Goal: Find specific fact: Find specific fact

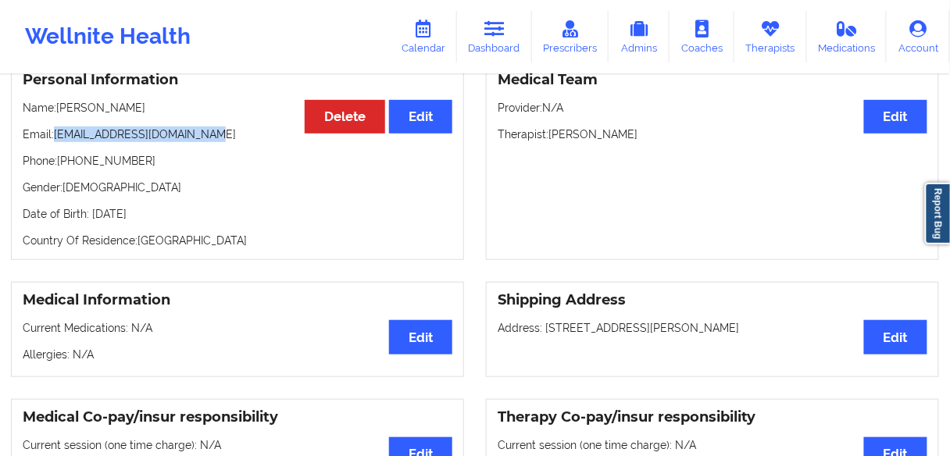
scroll to position [152, 0]
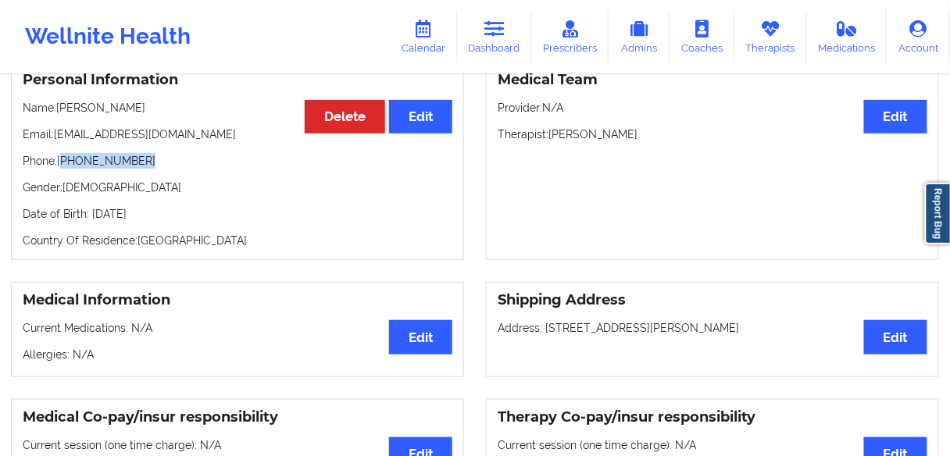
drag, startPoint x: 152, startPoint y: 163, endPoint x: 62, endPoint y: 164, distance: 89.0
click at [62, 164] on p "Phone: [PHONE_NUMBER]" at bounding box center [238, 161] width 430 height 16
copy p "[PHONE_NUMBER]"
click at [147, 191] on p "Gender: [DEMOGRAPHIC_DATA]" at bounding box center [238, 188] width 430 height 16
drag, startPoint x: 146, startPoint y: 165, endPoint x: 272, endPoint y: 103, distance: 140.1
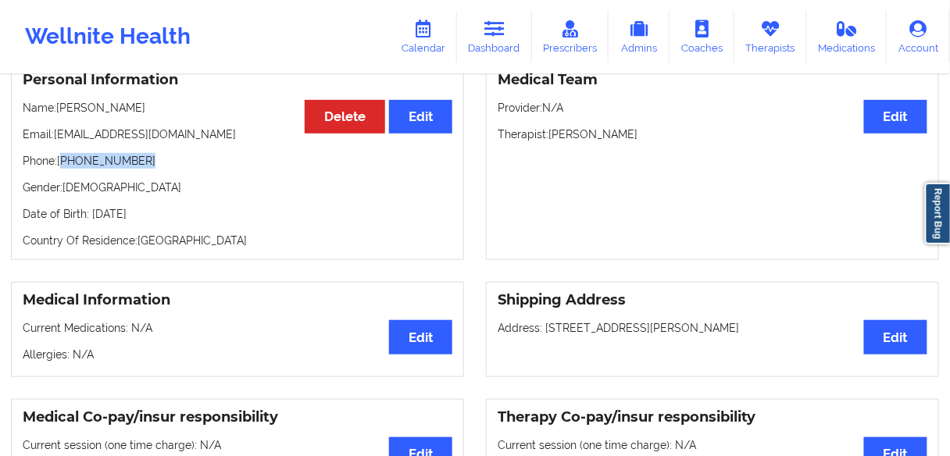
click at [64, 163] on p "Phone: [PHONE_NUMBER]" at bounding box center [238, 161] width 430 height 16
copy p "[PHONE_NUMBER]"
drag, startPoint x: 145, startPoint y: 198, endPoint x: 65, endPoint y: 163, distance: 87.8
click at [145, 195] on p "Gender: [DEMOGRAPHIC_DATA]" at bounding box center [238, 188] width 430 height 16
click at [65, 163] on p "Phone: [PHONE_NUMBER]" at bounding box center [238, 161] width 430 height 16
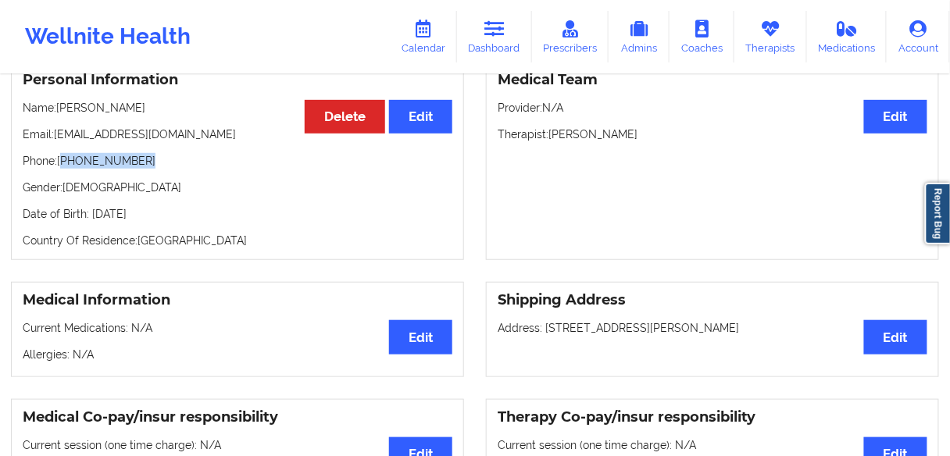
copy p "[PHONE_NUMBER]"
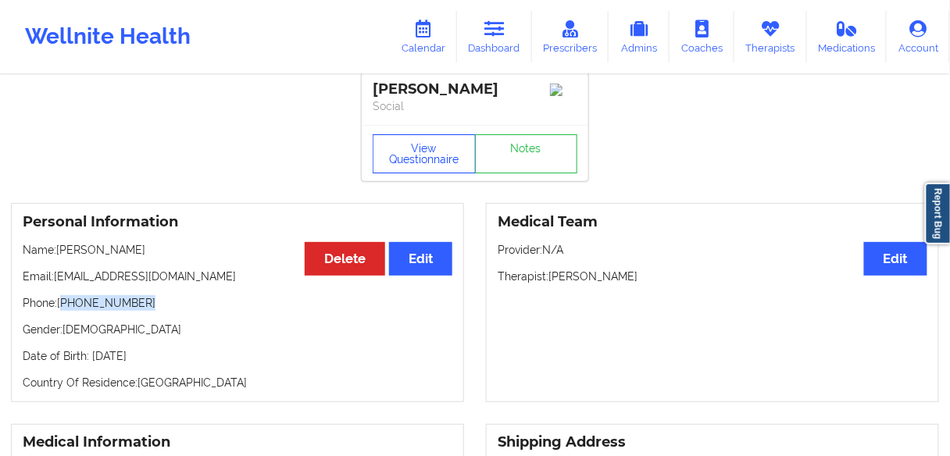
scroll to position [0, 0]
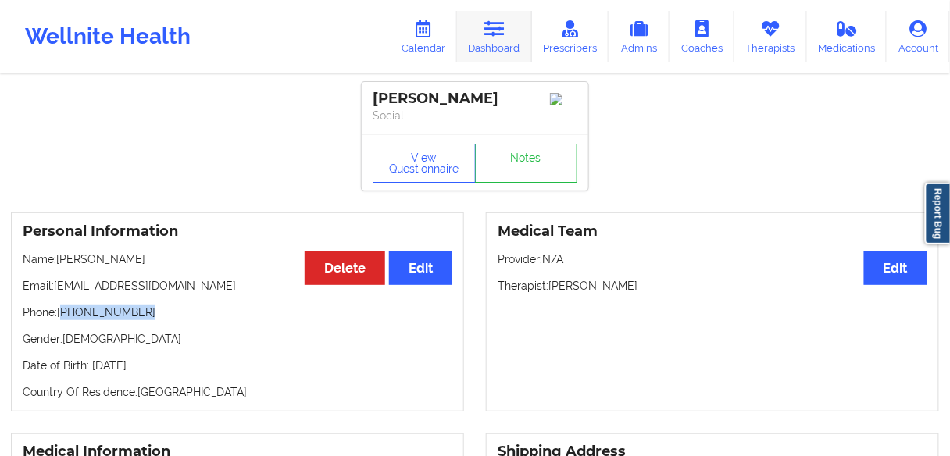
click at [490, 45] on link "Dashboard" at bounding box center [494, 37] width 75 height 52
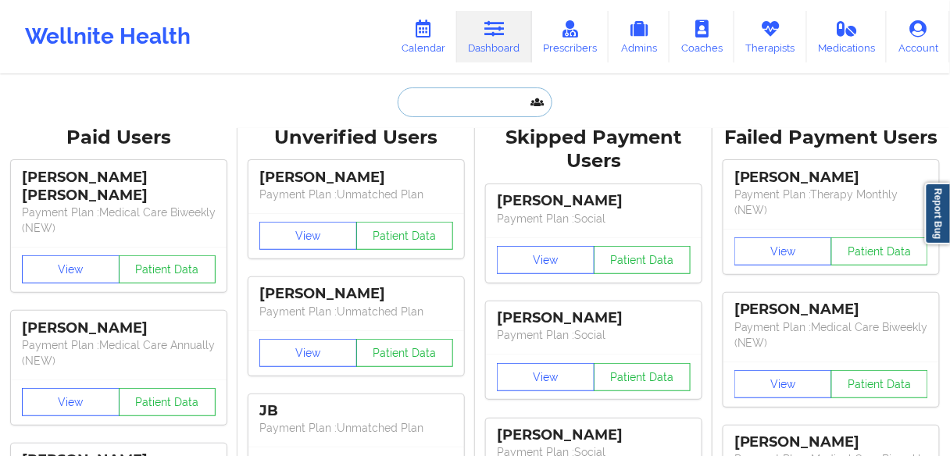
click at [440, 107] on input "text" at bounding box center [475, 102] width 155 height 30
paste input "[PERSON_NAME]"
type input "[PERSON_NAME]"
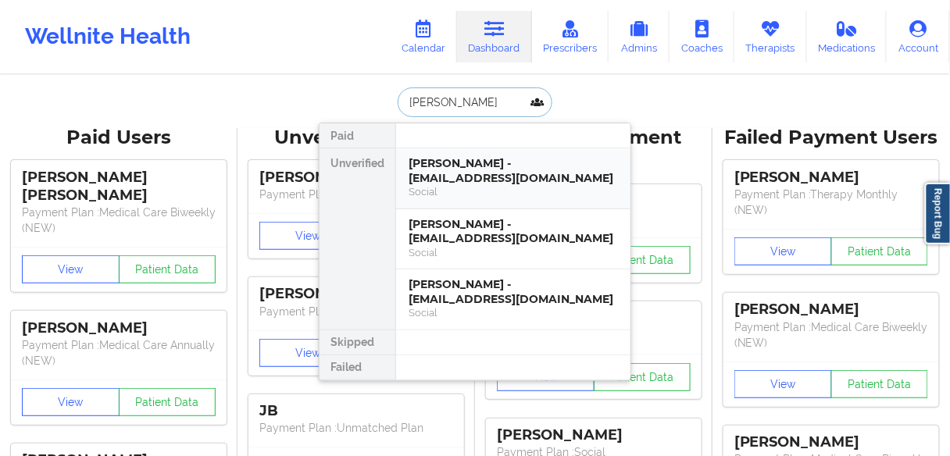
click at [445, 176] on div "[PERSON_NAME] - [EMAIL_ADDRESS][DOMAIN_NAME]" at bounding box center [512, 170] width 209 height 29
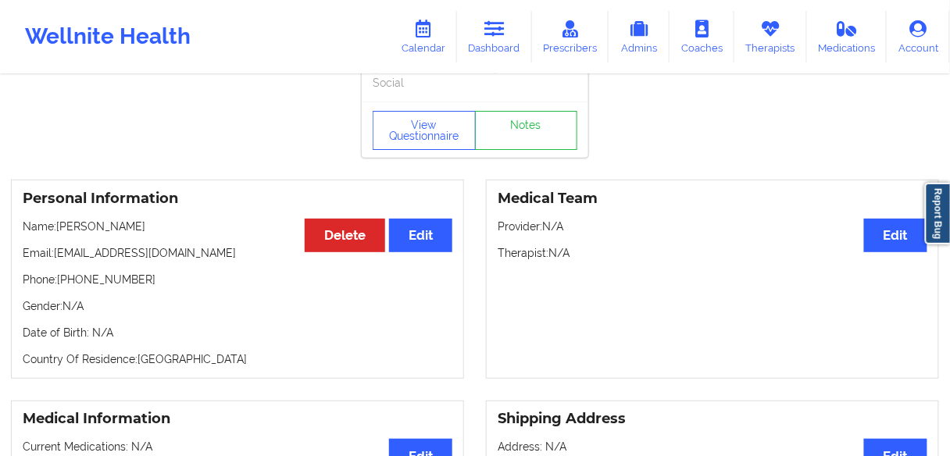
scroll to position [62, 0]
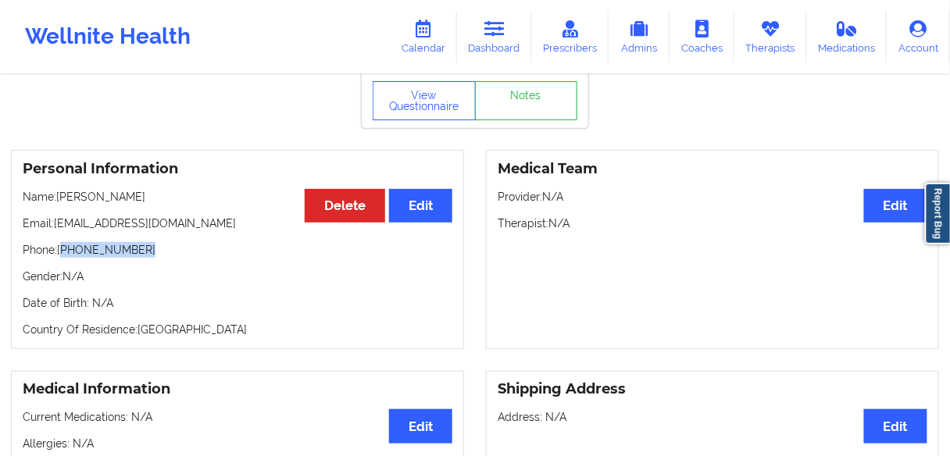
drag, startPoint x: 149, startPoint y: 250, endPoint x: 63, endPoint y: 245, distance: 86.0
click at [63, 245] on div "Personal Information Edit Delete Name: [PERSON_NAME] Email: [EMAIL_ADDRESS][DOM…" at bounding box center [237, 249] width 453 height 199
copy p "[PHONE_NUMBER]"
click at [490, 52] on link "Dashboard" at bounding box center [494, 37] width 75 height 52
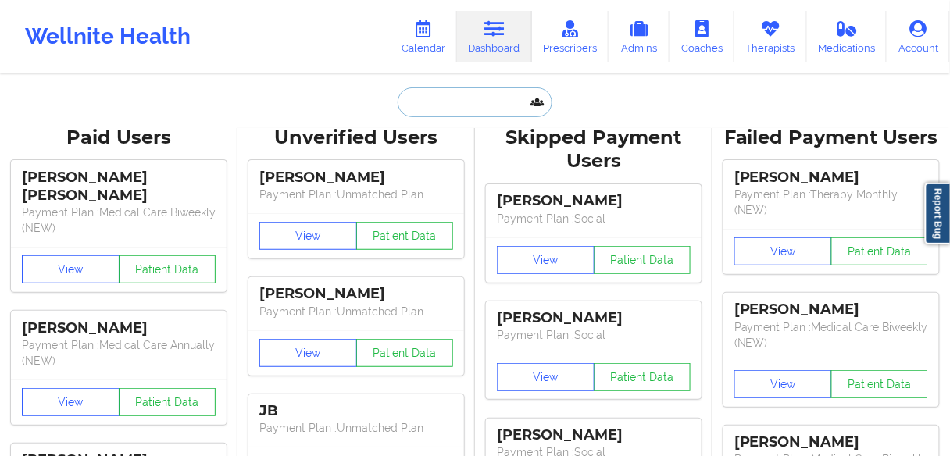
click at [454, 106] on input "text" at bounding box center [475, 102] width 155 height 30
paste input "[PERSON_NAME]"
type input "[PERSON_NAME]"
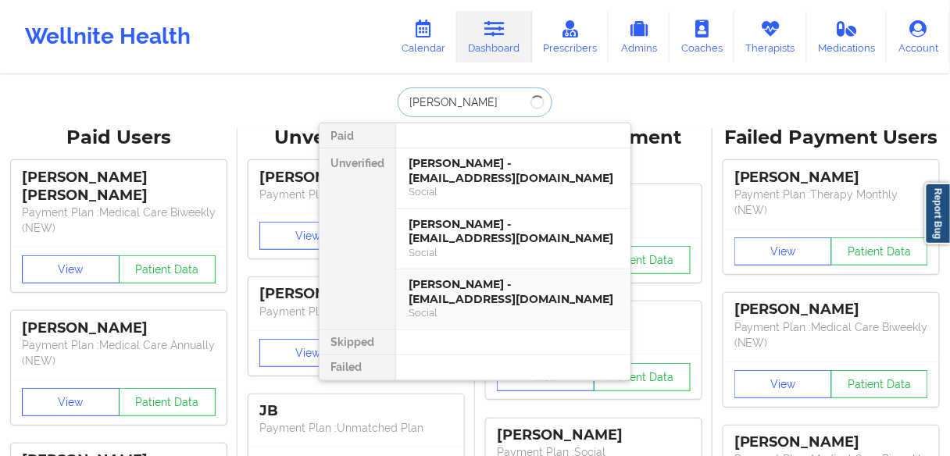
click at [436, 298] on div "[PERSON_NAME] - [EMAIL_ADDRESS][DOMAIN_NAME]" at bounding box center [512, 291] width 209 height 29
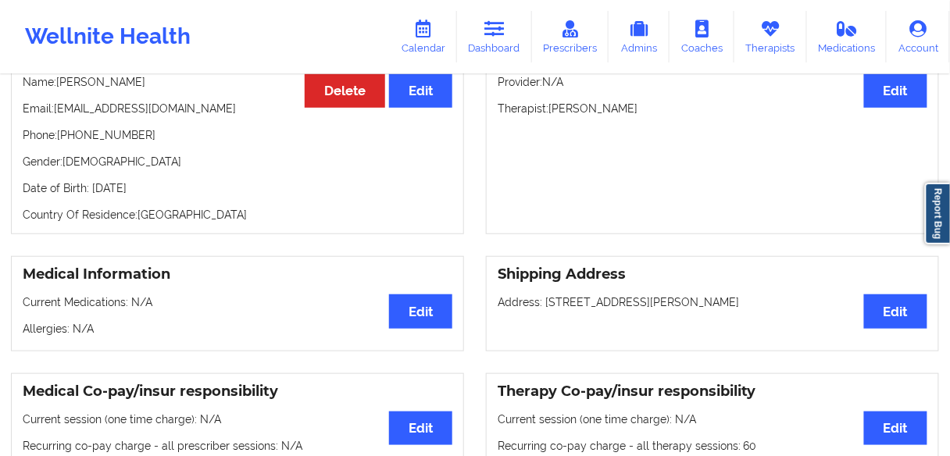
scroll to position [125, 0]
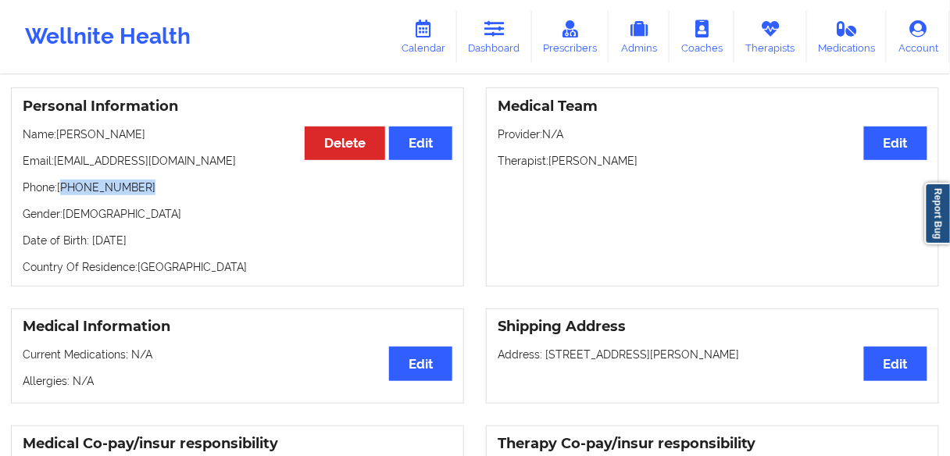
drag, startPoint x: 155, startPoint y: 191, endPoint x: 250, endPoint y: 152, distance: 102.7
click at [65, 190] on p "Phone: [PHONE_NUMBER]" at bounding box center [238, 188] width 430 height 16
copy p "[PHONE_NUMBER]"
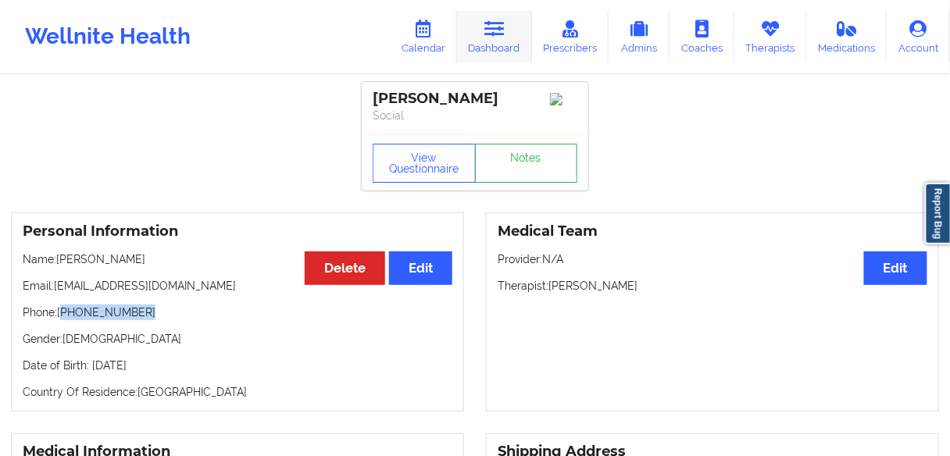
click at [491, 41] on link "Dashboard" at bounding box center [494, 37] width 75 height 52
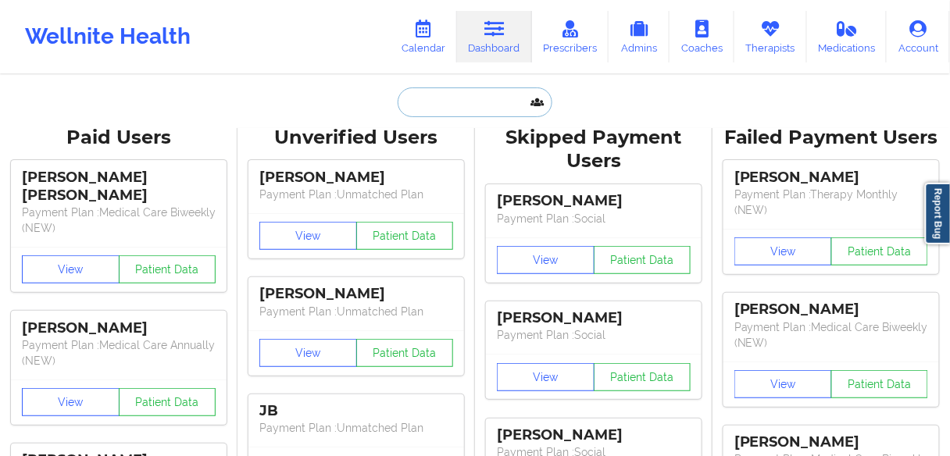
click at [430, 106] on input "text" at bounding box center [475, 102] width 155 height 30
paste input "[PERSON_NAME]"
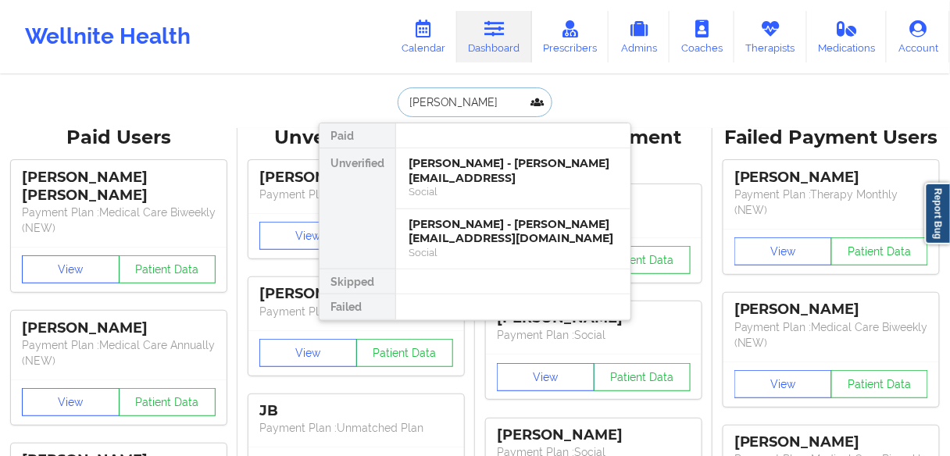
type input "[PERSON_NAME]"
click at [483, 101] on input "[PERSON_NAME]" at bounding box center [475, 102] width 155 height 30
click at [446, 185] on div "Social" at bounding box center [512, 191] width 209 height 13
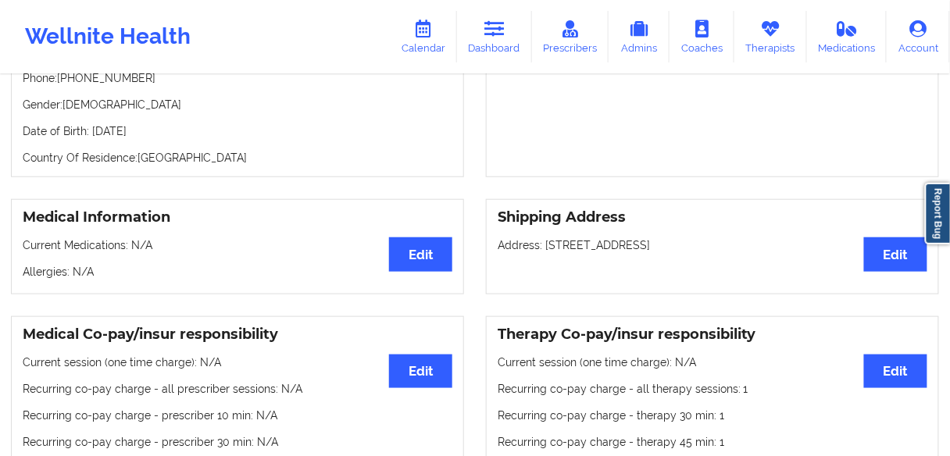
scroll to position [152, 0]
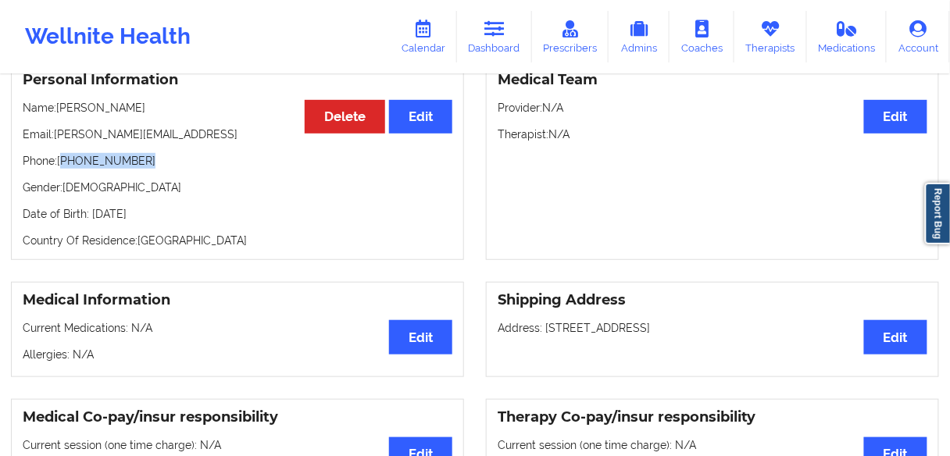
drag, startPoint x: 140, startPoint y: 164, endPoint x: 65, endPoint y: 164, distance: 75.0
click at [65, 164] on p "Phone: [PHONE_NUMBER]" at bounding box center [238, 161] width 430 height 16
copy p "[PHONE_NUMBER]"
